Goal: Find specific page/section: Find specific page/section

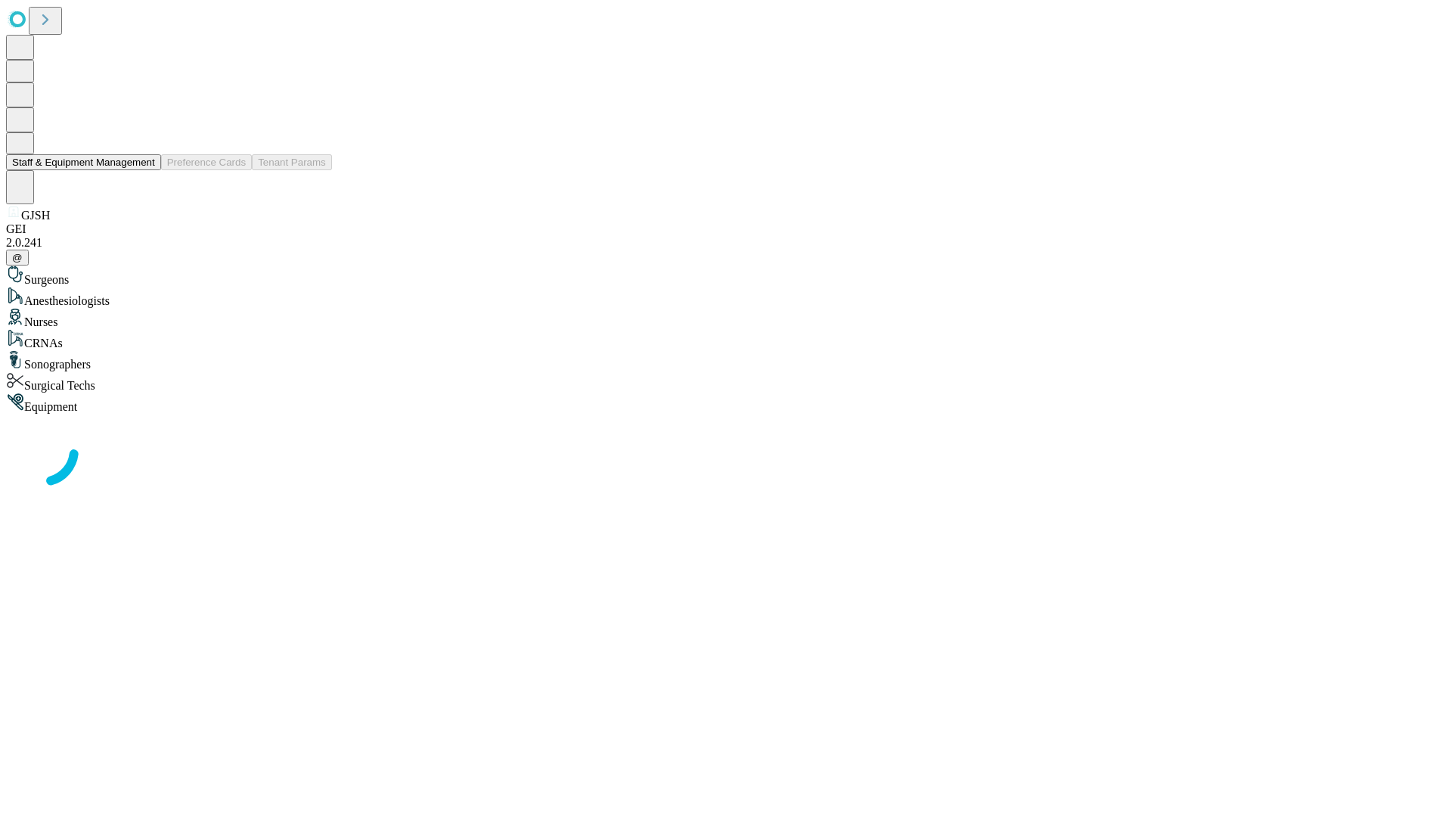
click at [144, 170] on button "Staff & Equipment Management" at bounding box center [83, 162] width 155 height 16
